Goal: Information Seeking & Learning: Learn about a topic

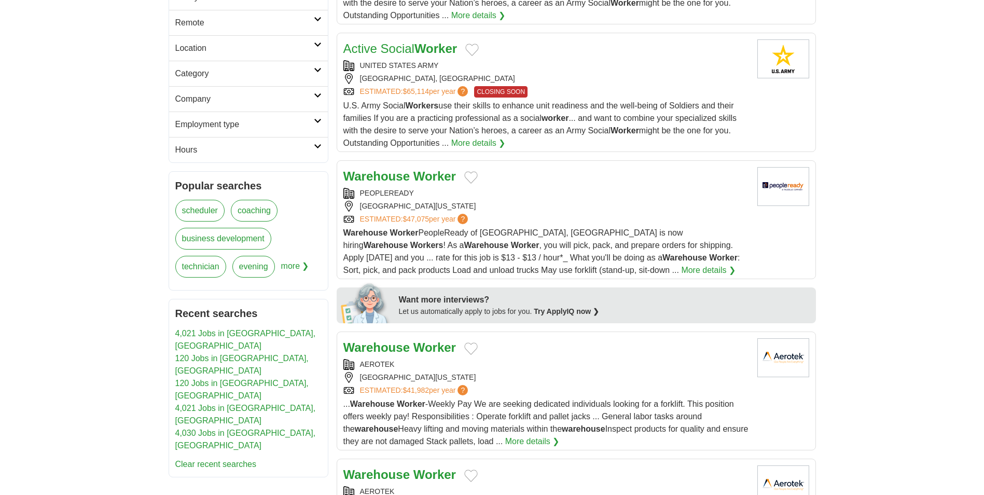
scroll to position [311, 0]
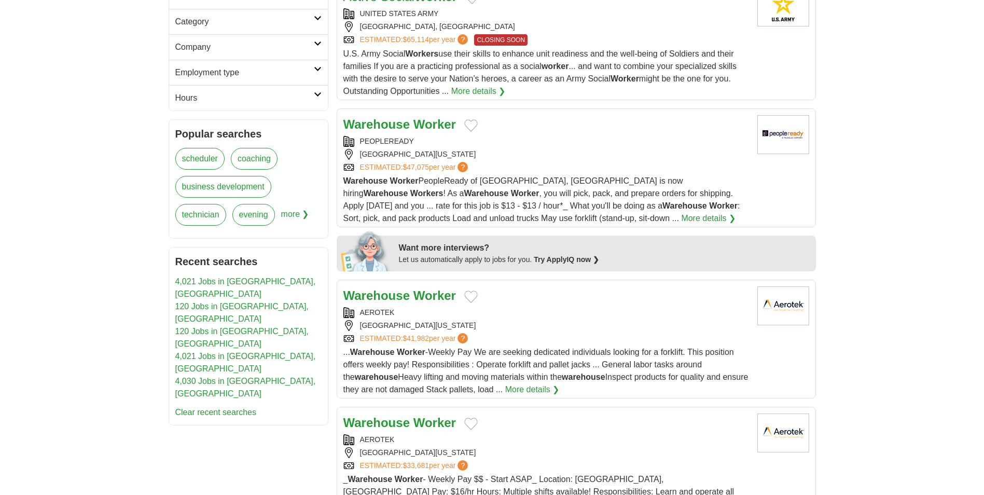
click at [437, 126] on strong "Worker" at bounding box center [434, 124] width 43 height 14
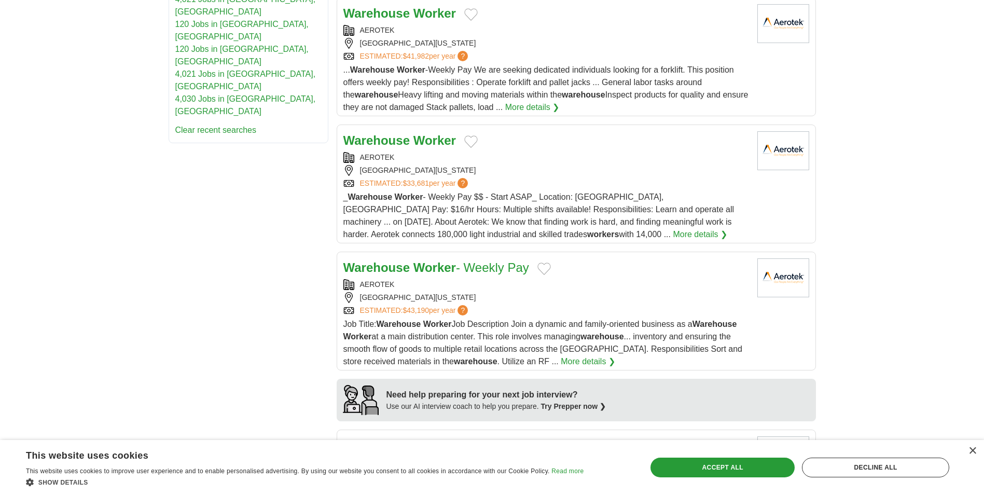
scroll to position [519, 0]
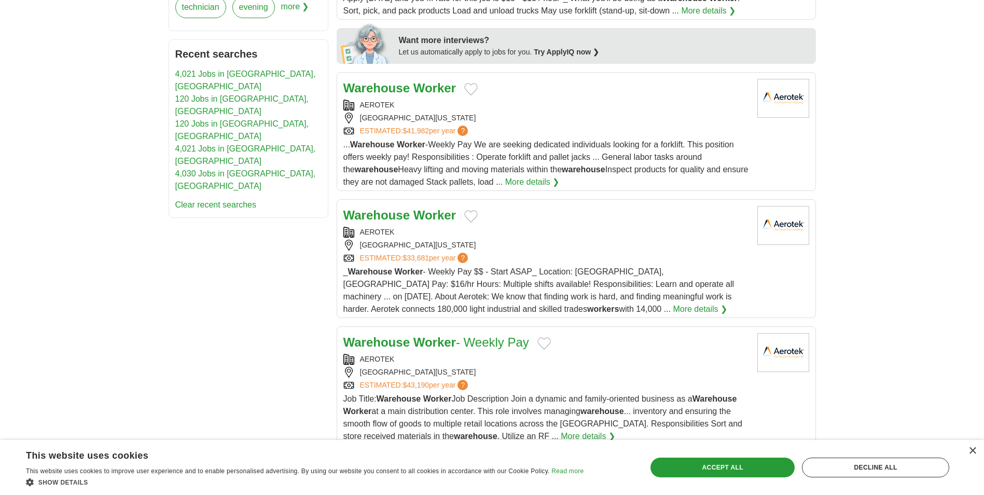
click at [673, 310] on link "More details ❯" at bounding box center [700, 309] width 54 height 12
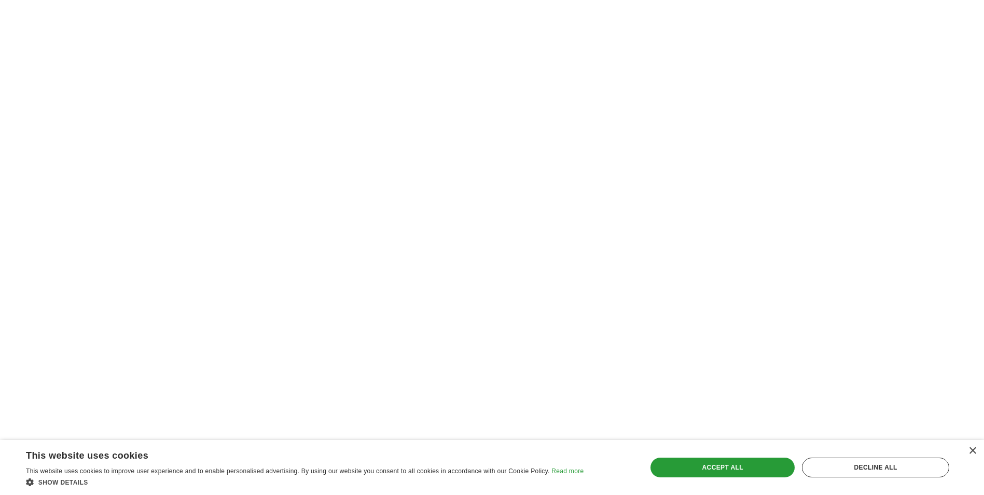
scroll to position [1989, 0]
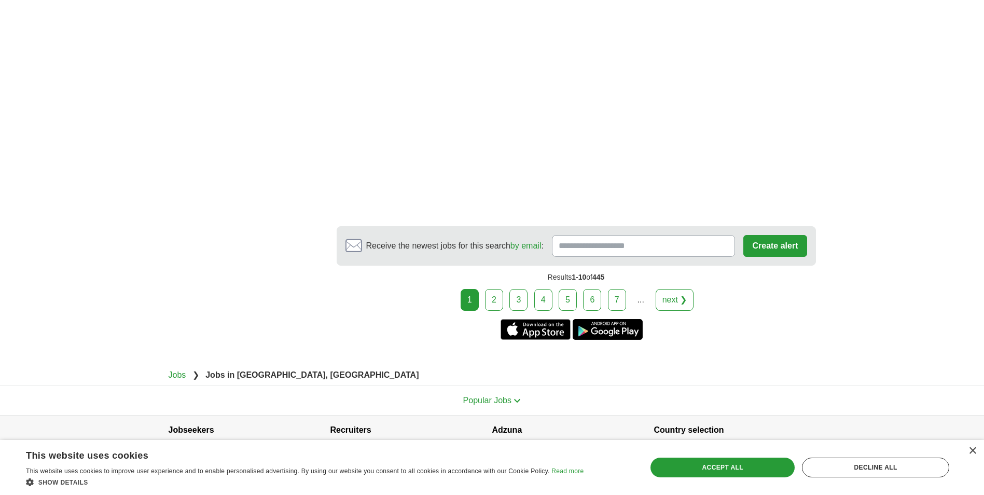
click at [493, 289] on link "2" at bounding box center [494, 300] width 18 height 22
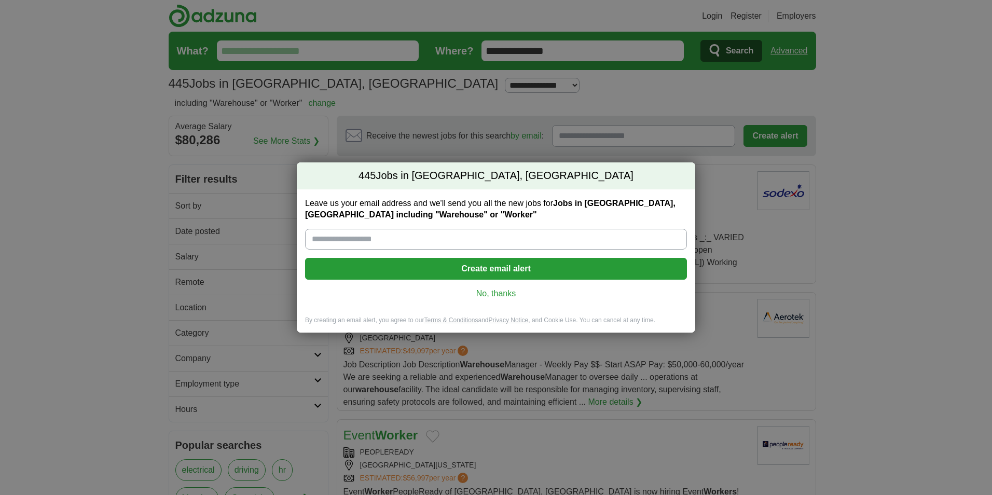
click at [109, 228] on div "445 Jobs in Sioux City, IA Leave us your email address and we'll send you all t…" at bounding box center [496, 247] width 992 height 495
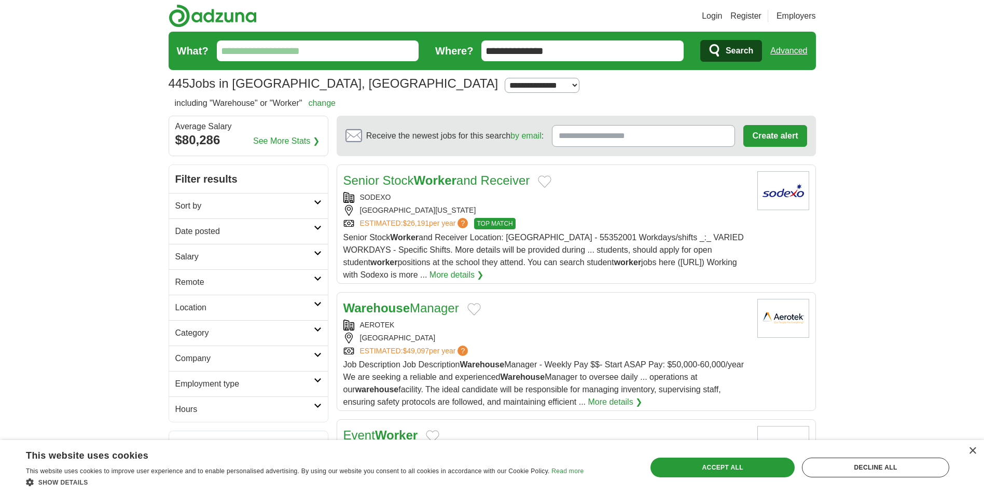
click at [402, 183] on link "Senior Stock Worker and Receiver" at bounding box center [436, 180] width 187 height 14
